Goal: Task Accomplishment & Management: Complete application form

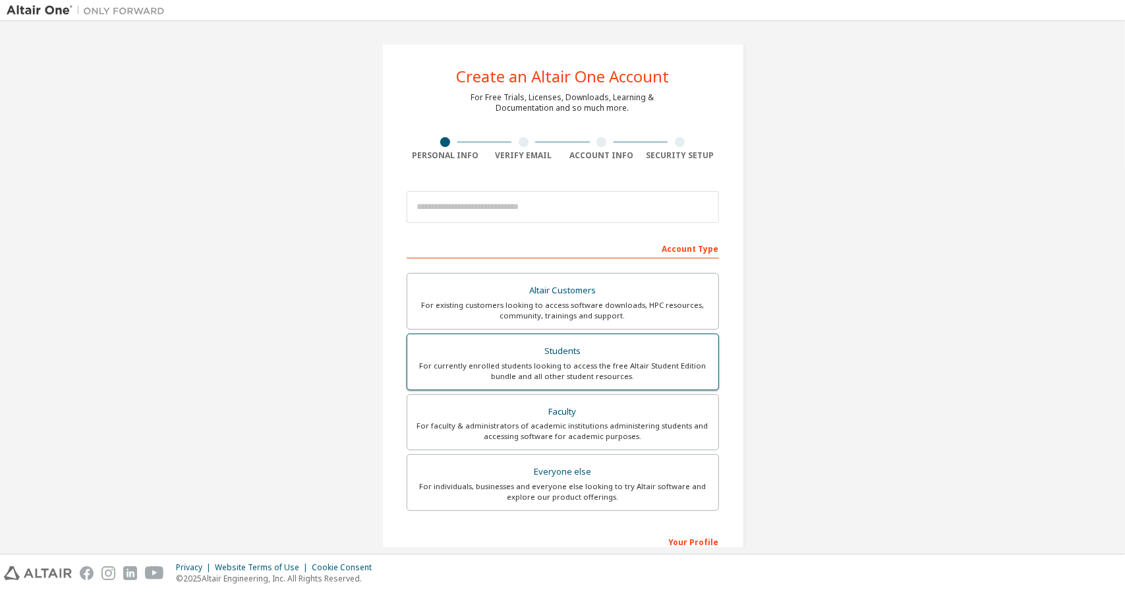
click at [611, 345] on div "Students" at bounding box center [562, 351] width 295 height 18
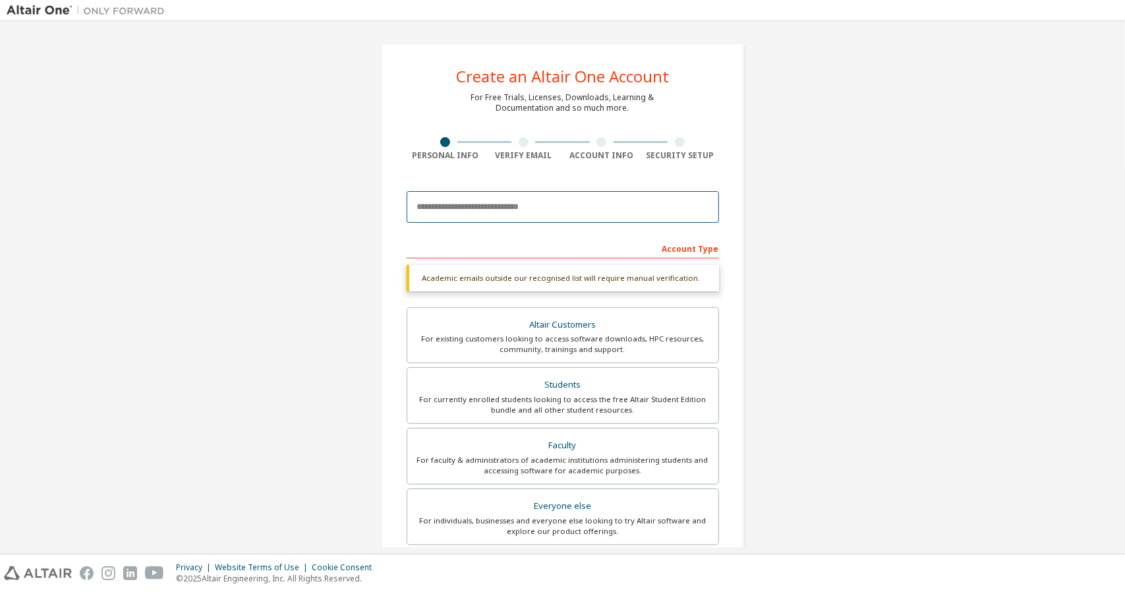
click at [522, 205] on input "email" at bounding box center [563, 207] width 312 height 32
click at [568, 204] on input "email" at bounding box center [563, 207] width 312 height 32
